Goal: Information Seeking & Learning: Compare options

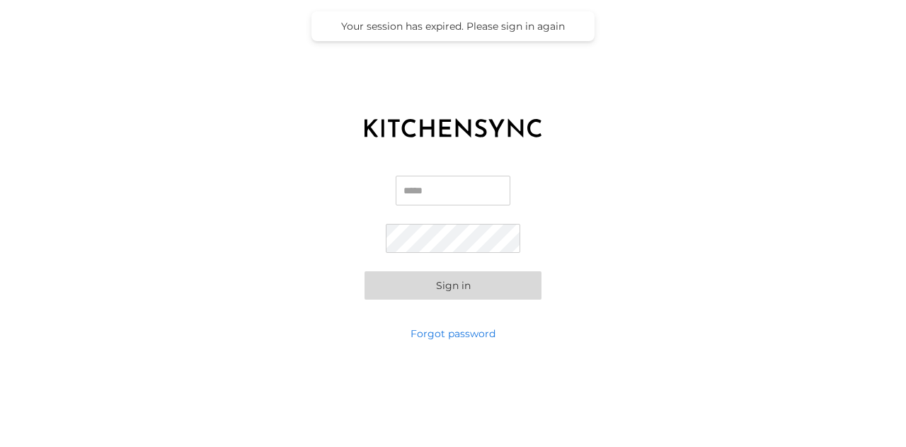
type input "**********"
click at [364, 271] on button "Sign in" at bounding box center [452, 285] width 177 height 28
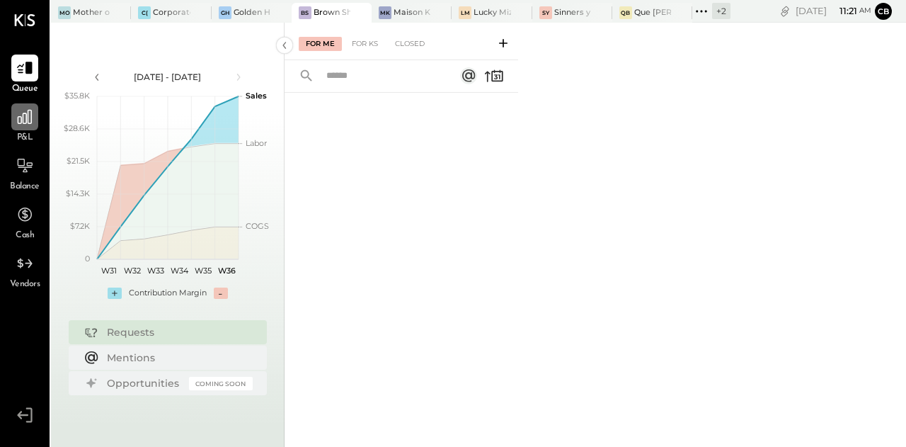
click at [18, 122] on icon at bounding box center [25, 117] width 14 height 14
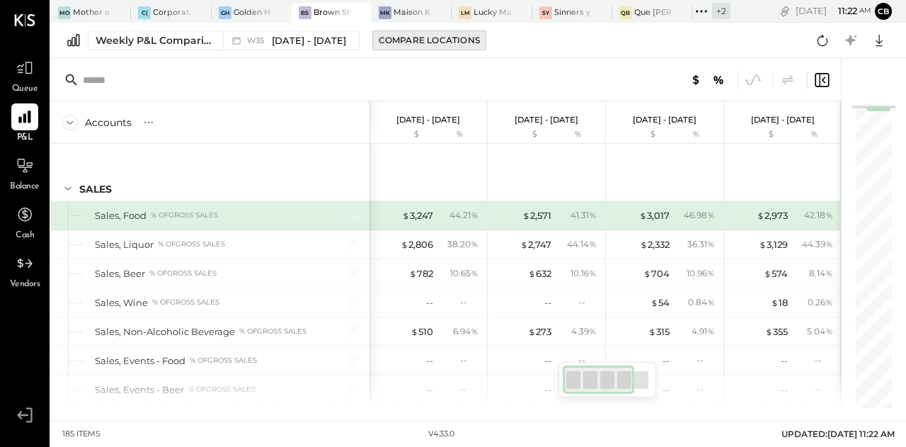
click at [403, 43] on div "Compare Locations" at bounding box center [429, 40] width 101 height 12
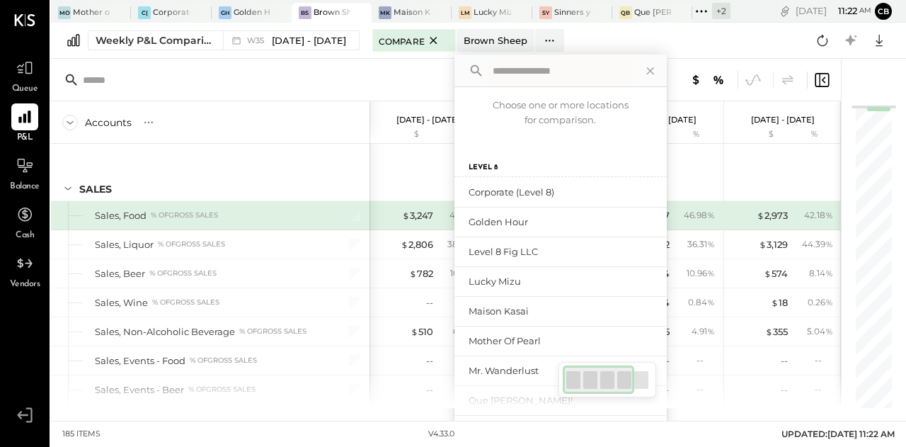
click at [345, 60] on div at bounding box center [446, 80] width 790 height 42
click at [166, 42] on div "Weekly P&L Comparison" at bounding box center [155, 40] width 119 height 14
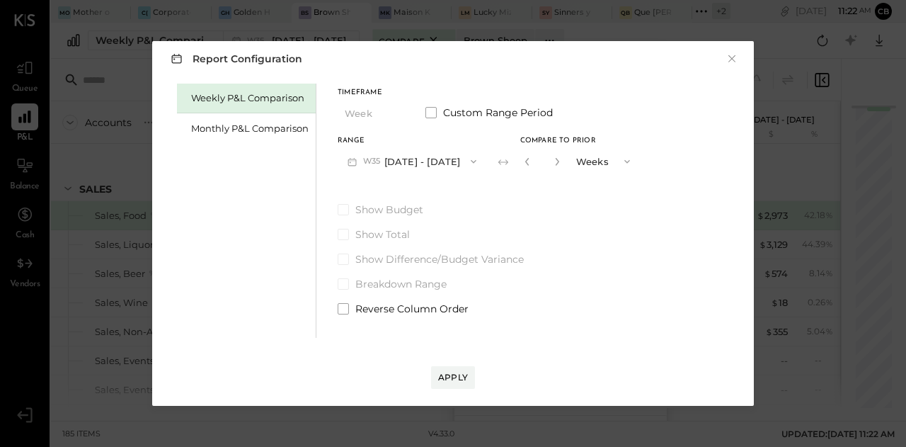
click at [243, 112] on div "Weekly P&L Comparison" at bounding box center [246, 99] width 139 height 30
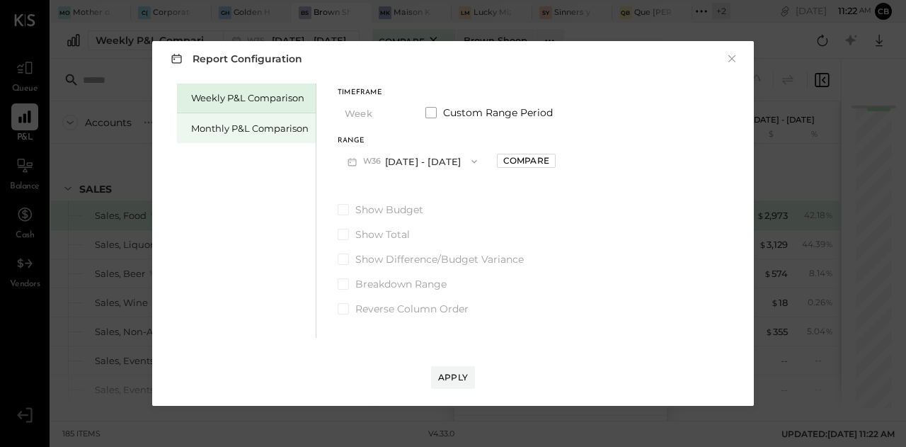
click at [240, 124] on div "Monthly P&L Comparison" at bounding box center [249, 128] width 117 height 13
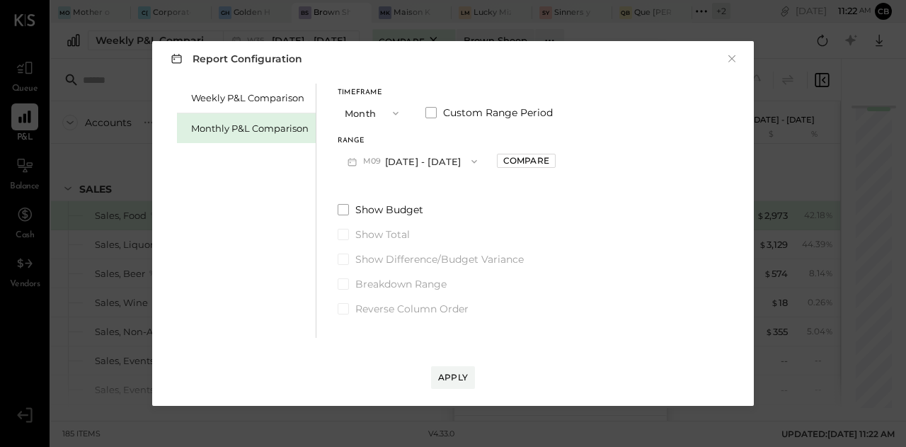
click at [388, 166] on button "M09 [DATE] - [DATE]" at bounding box center [412, 161] width 149 height 26
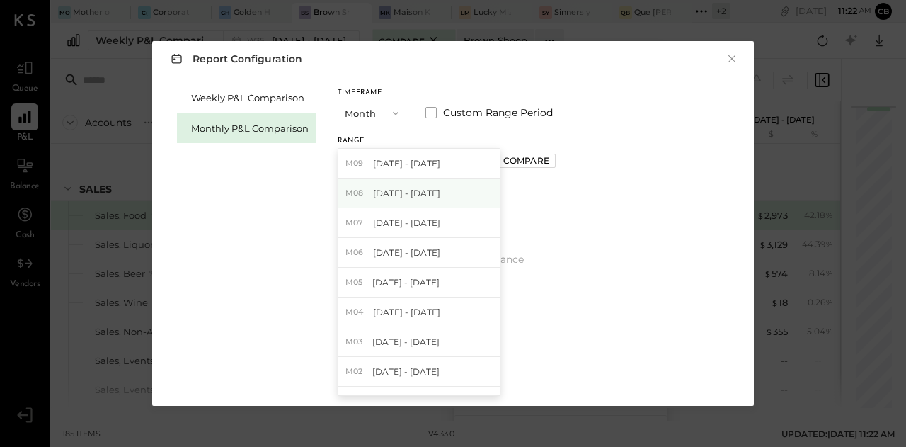
click at [381, 204] on div "M08 [DATE] - [DATE]" at bounding box center [418, 193] width 161 height 30
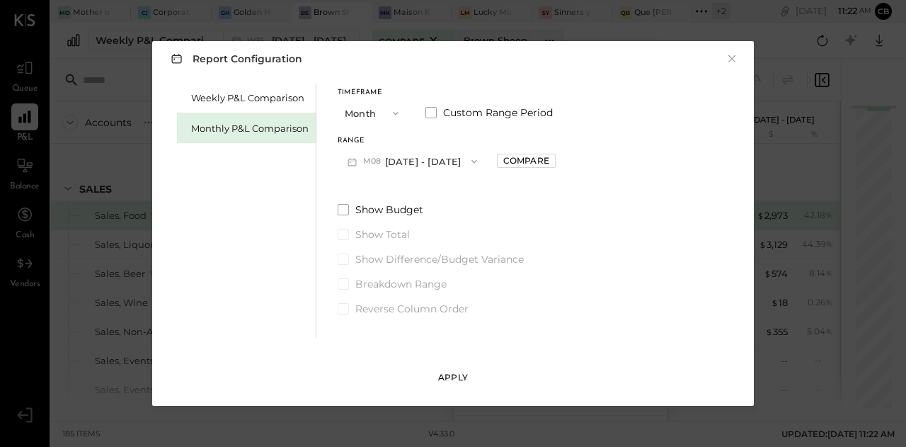
click at [454, 374] on div "Apply" at bounding box center [453, 377] width 30 height 12
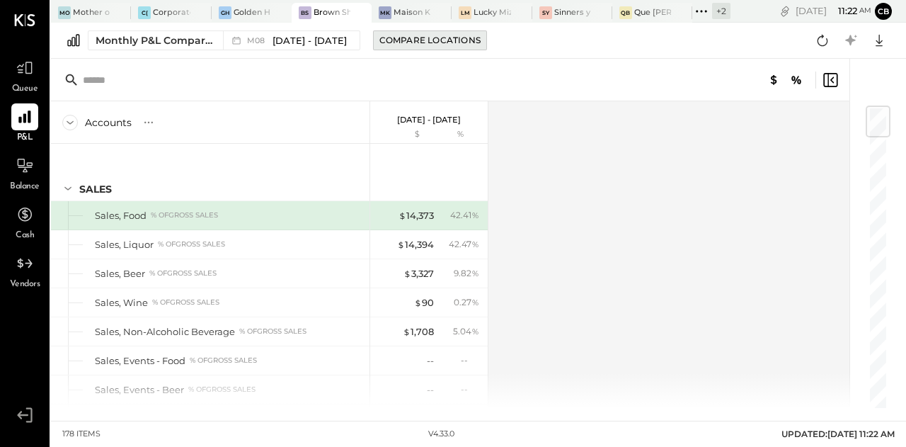
click at [467, 40] on div "Compare Locations" at bounding box center [429, 40] width 101 height 12
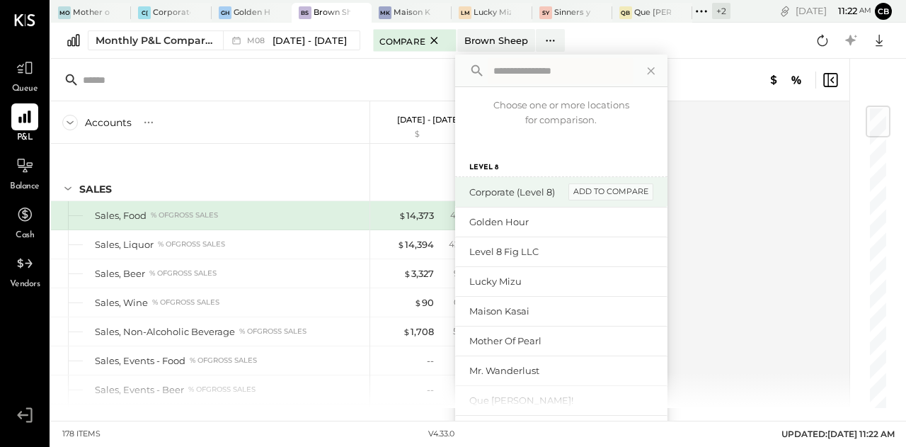
click at [594, 197] on div "add to compare" at bounding box center [610, 191] width 85 height 17
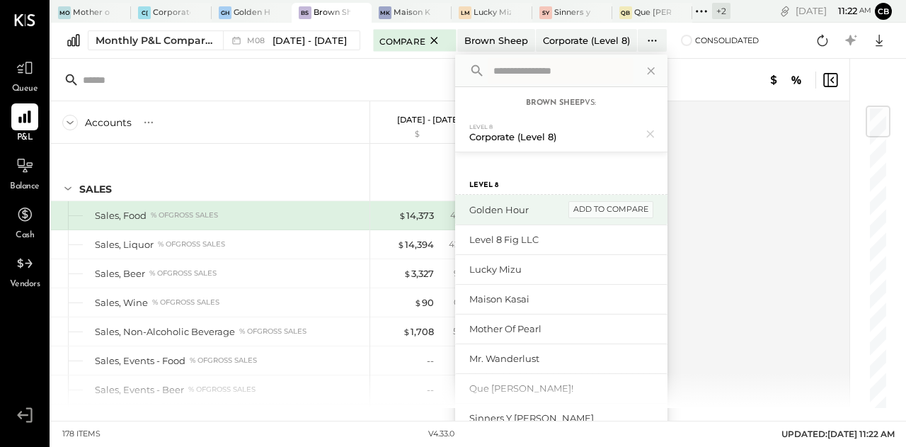
click at [603, 210] on div "add to compare" at bounding box center [610, 209] width 85 height 17
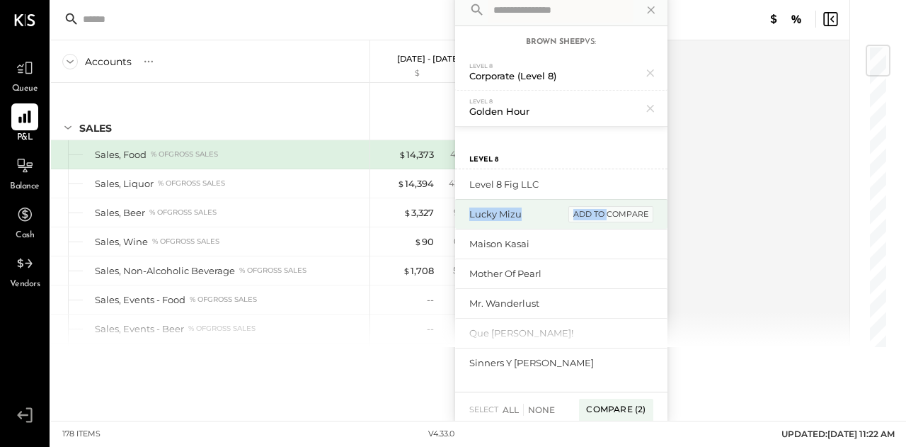
drag, startPoint x: 609, startPoint y: 190, endPoint x: 600, endPoint y: 213, distance: 24.2
click at [600, 213] on div "Level 8 Fig LLC add to compare Lucky Mizu add to compare [PERSON_NAME] add to c…" at bounding box center [561, 273] width 212 height 208
click at [628, 214] on div "add to compare" at bounding box center [610, 214] width 85 height 17
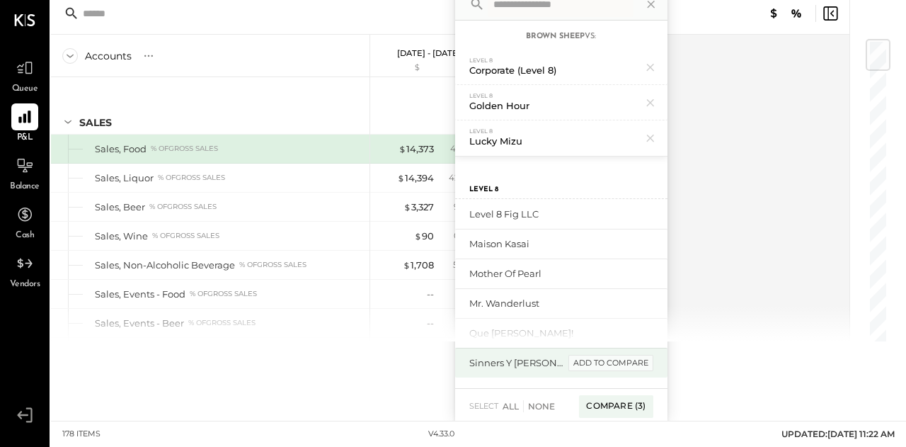
click at [603, 358] on div "add to compare" at bounding box center [610, 363] width 85 height 17
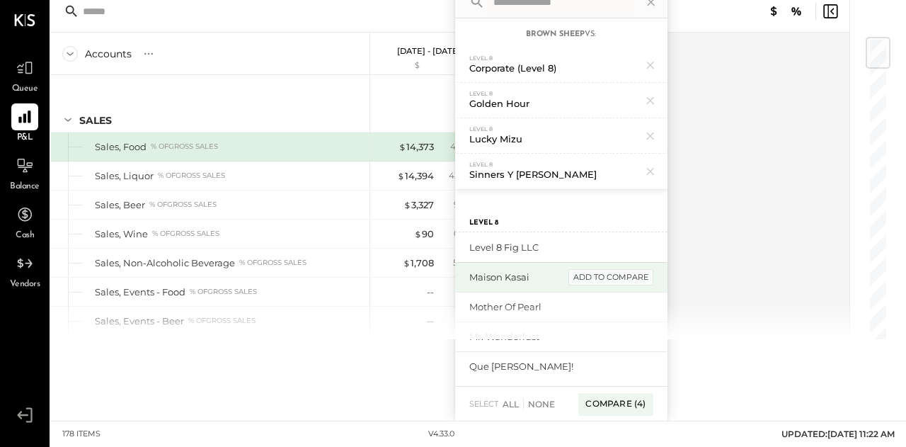
click at [601, 272] on div "add to compare" at bounding box center [610, 277] width 85 height 17
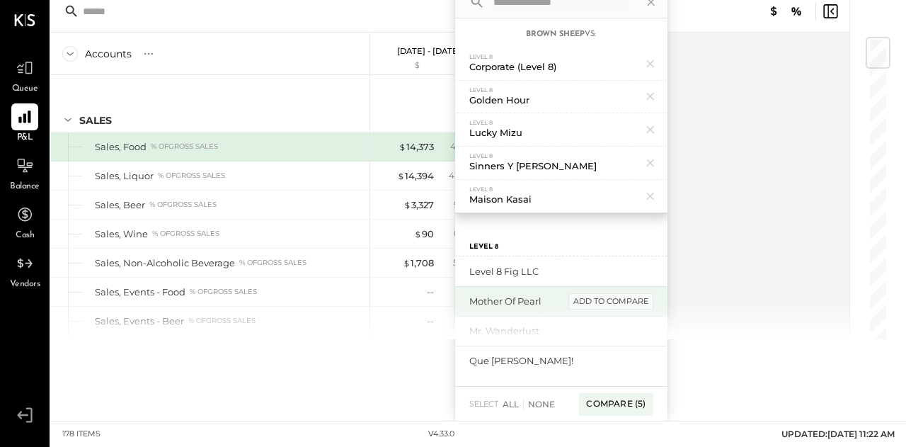
click at [603, 294] on div "add to compare" at bounding box center [610, 301] width 85 height 17
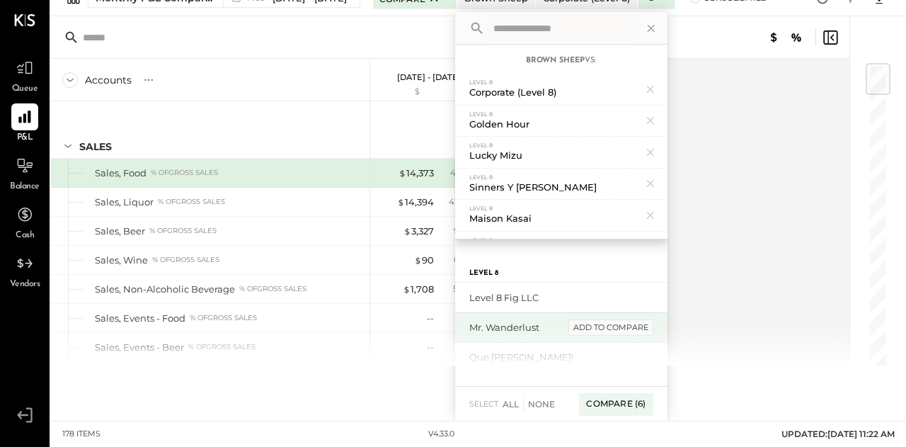
click at [601, 321] on div "add to compare" at bounding box center [610, 327] width 85 height 17
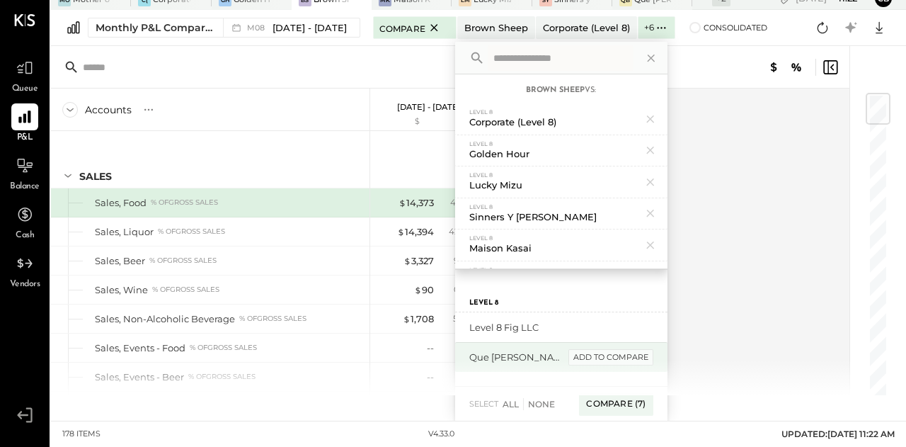
click at [601, 355] on div "add to compare" at bounding box center [610, 357] width 85 height 17
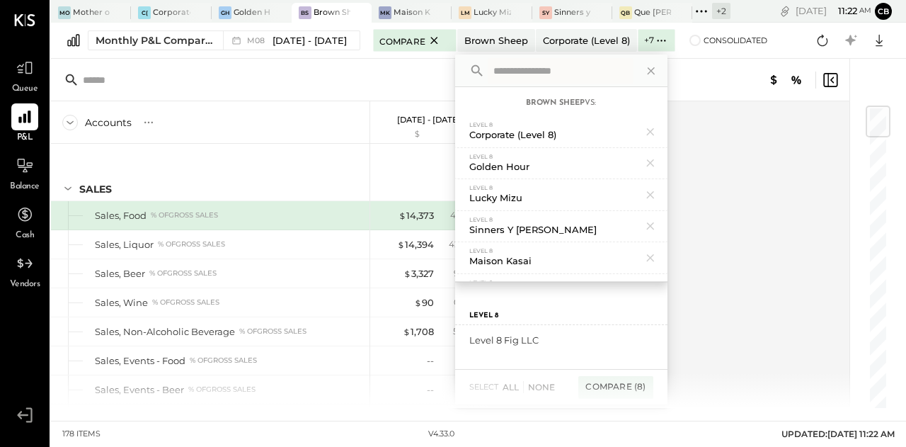
scroll to position [0, 0]
click at [599, 381] on div "Compare (8)" at bounding box center [615, 387] width 74 height 23
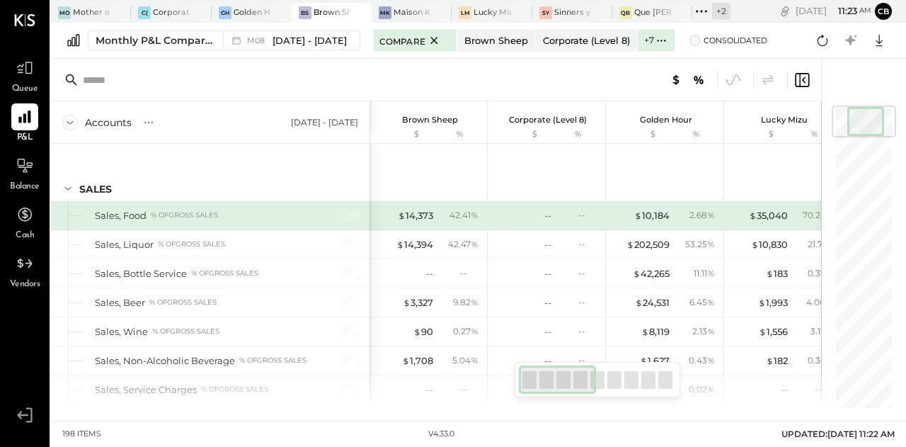
click at [691, 43] on span at bounding box center [694, 40] width 11 height 11
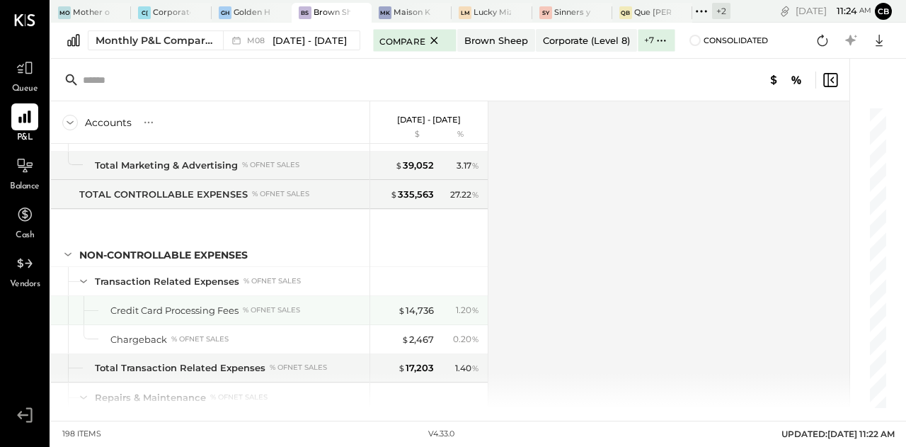
scroll to position [3974, 0]
